Goal: Find specific page/section: Find specific page/section

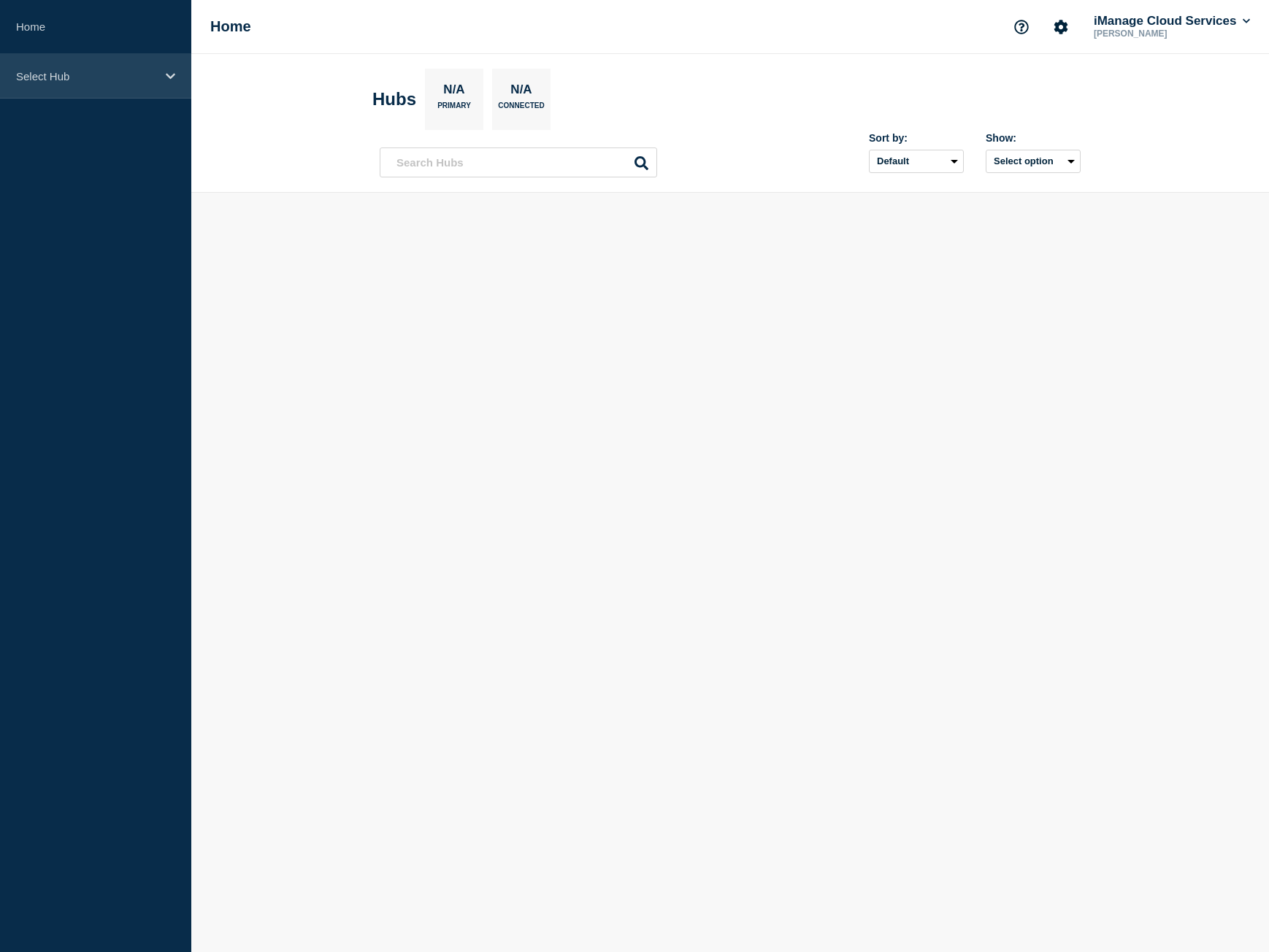
click at [109, 75] on p "Select Hub" at bounding box center [86, 76] width 140 height 12
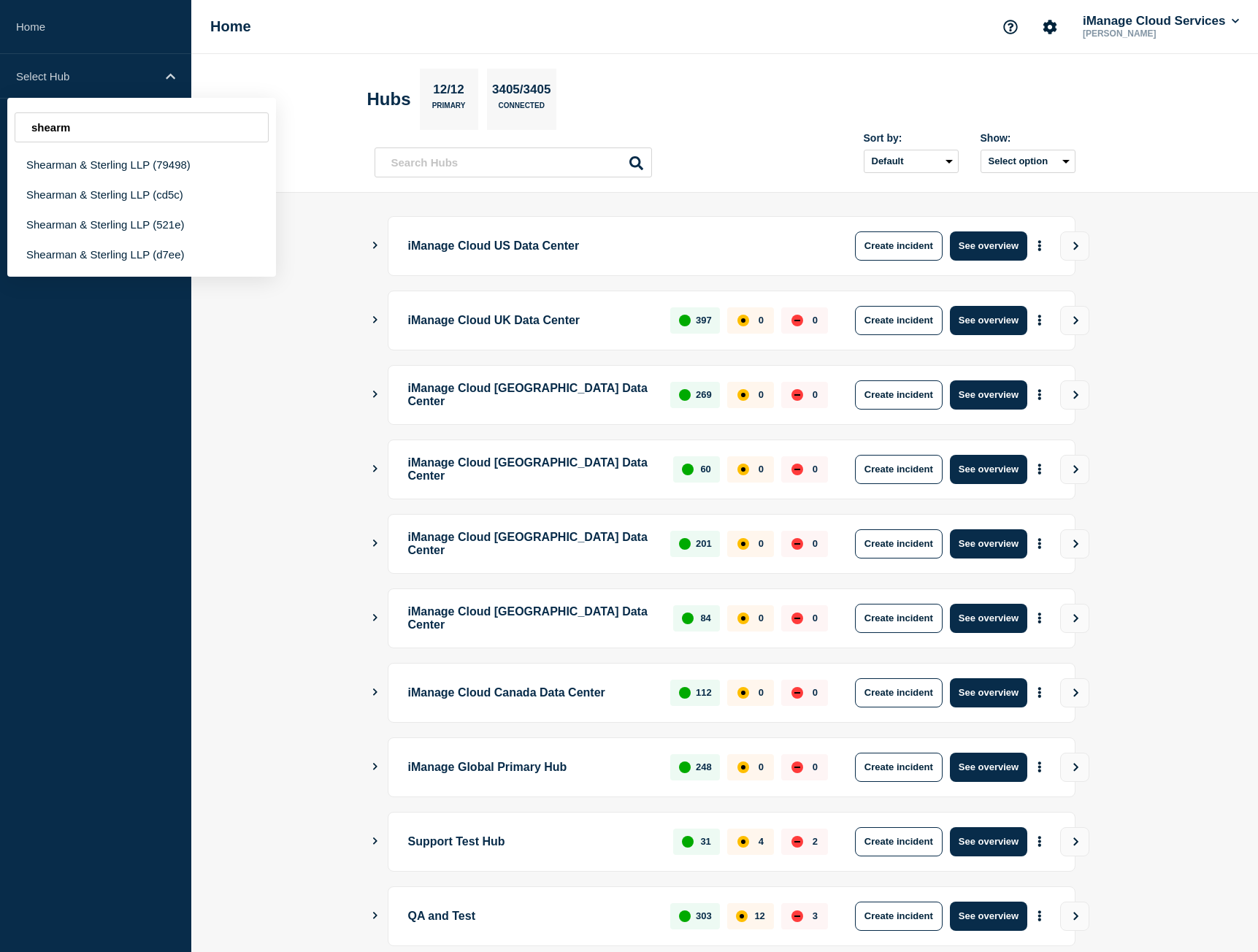
type input "shearm"
click at [136, 171] on div "Shearman & Sterling LLP (79498)" at bounding box center [141, 164] width 269 height 30
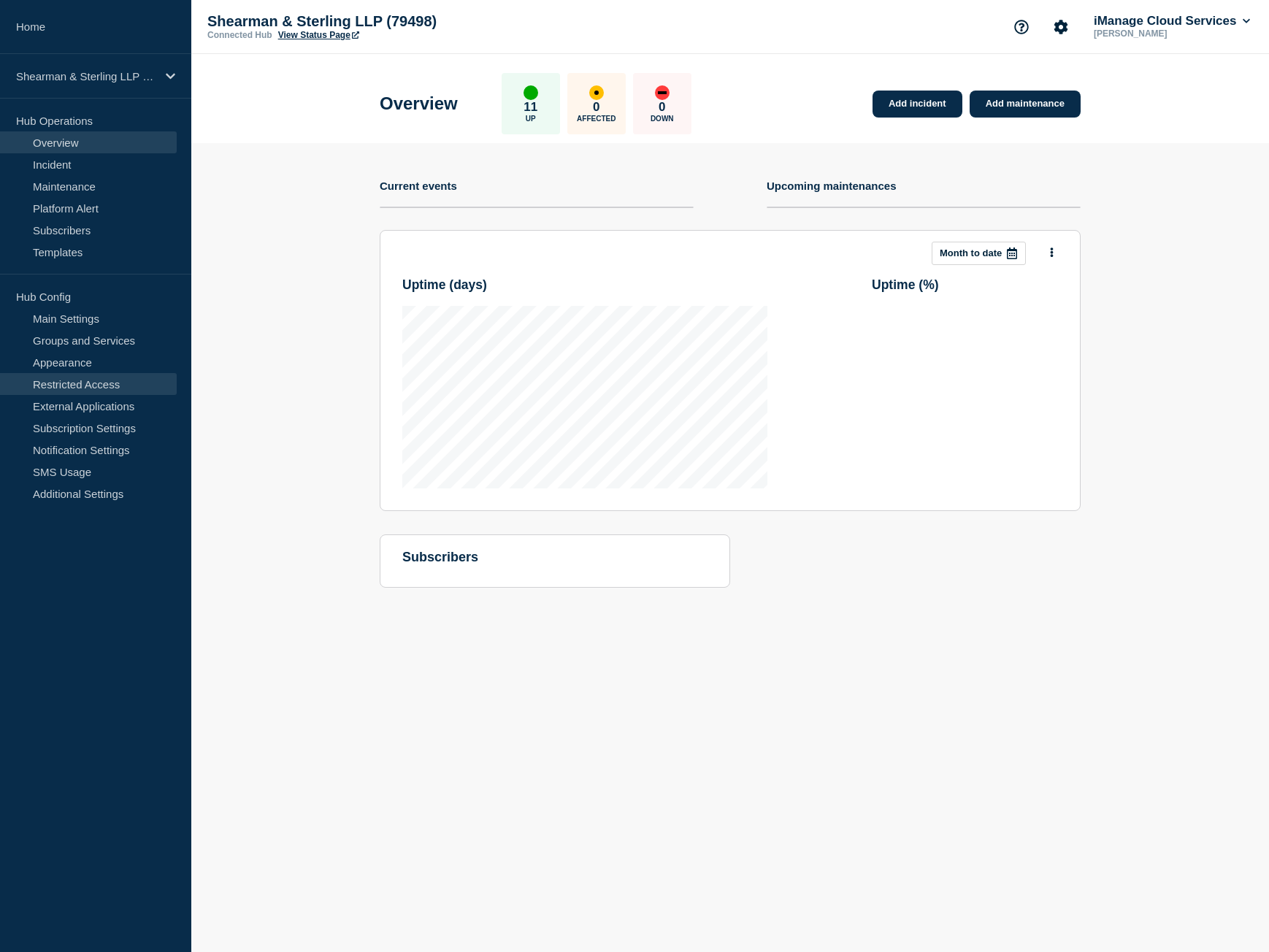
click at [105, 380] on link "Restricted Access" at bounding box center [88, 383] width 177 height 22
